Goal: Check status: Check status

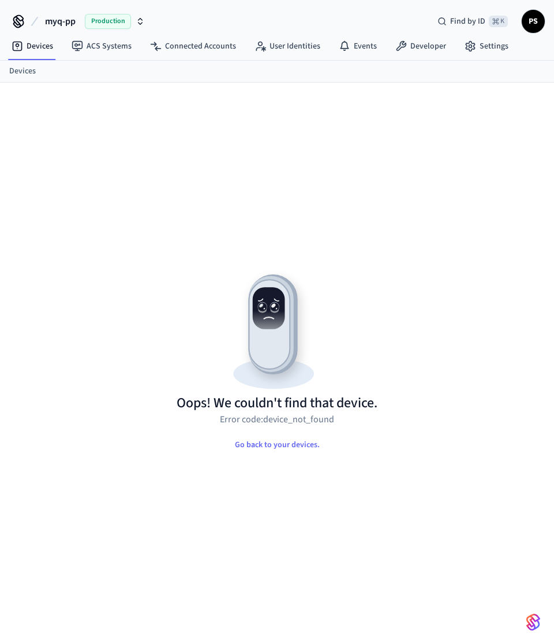
click at [276, 255] on div "Oops! We couldn't find that device. Error code: device_not_found Go back to you…" at bounding box center [277, 376] width 508 height 532
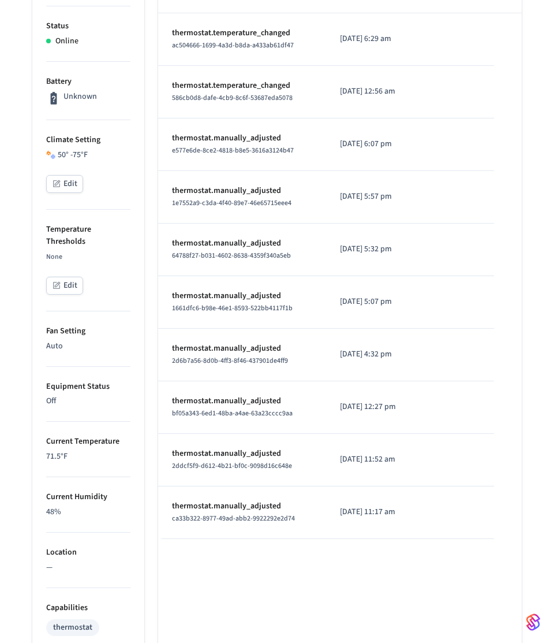
scroll to position [507, 0]
